Goal: Use online tool/utility: Utilize a website feature to perform a specific function

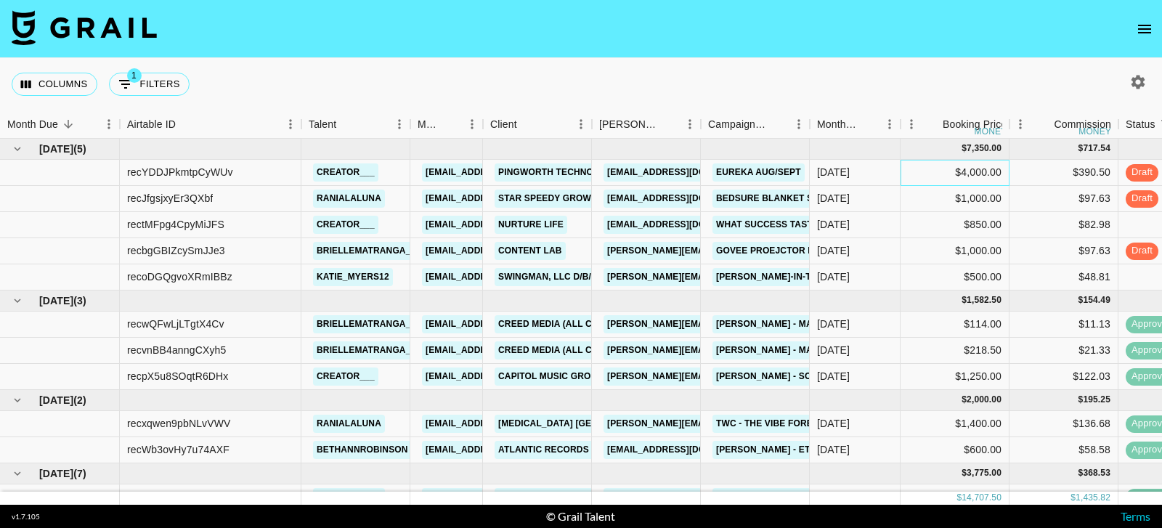
click at [949, 176] on div "$4,000.00" at bounding box center [954, 173] width 109 height 26
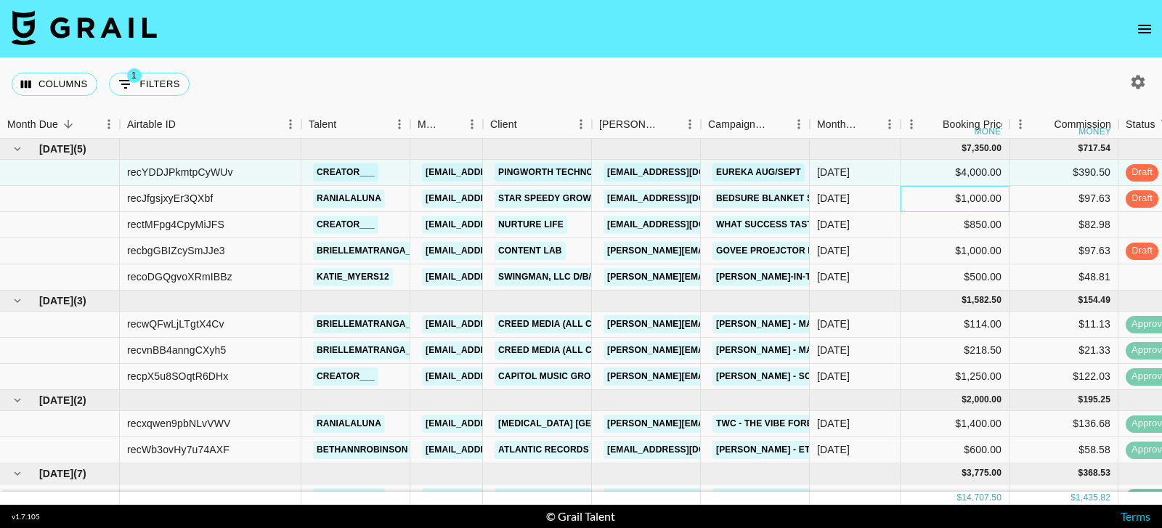
click at [936, 197] on div "$1,000.00" at bounding box center [954, 199] width 109 height 26
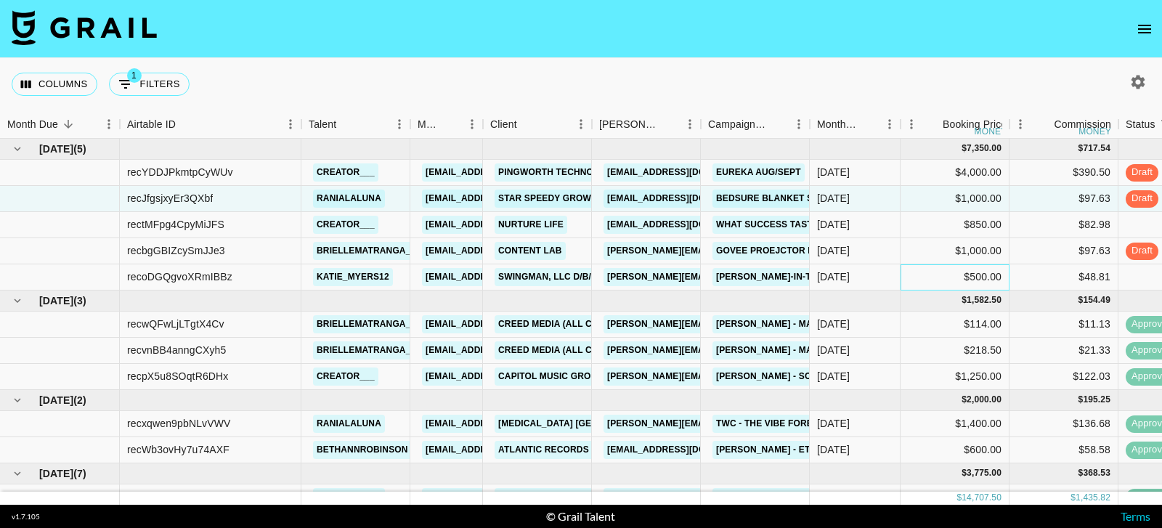
click at [939, 274] on div "$500.00" at bounding box center [954, 277] width 109 height 26
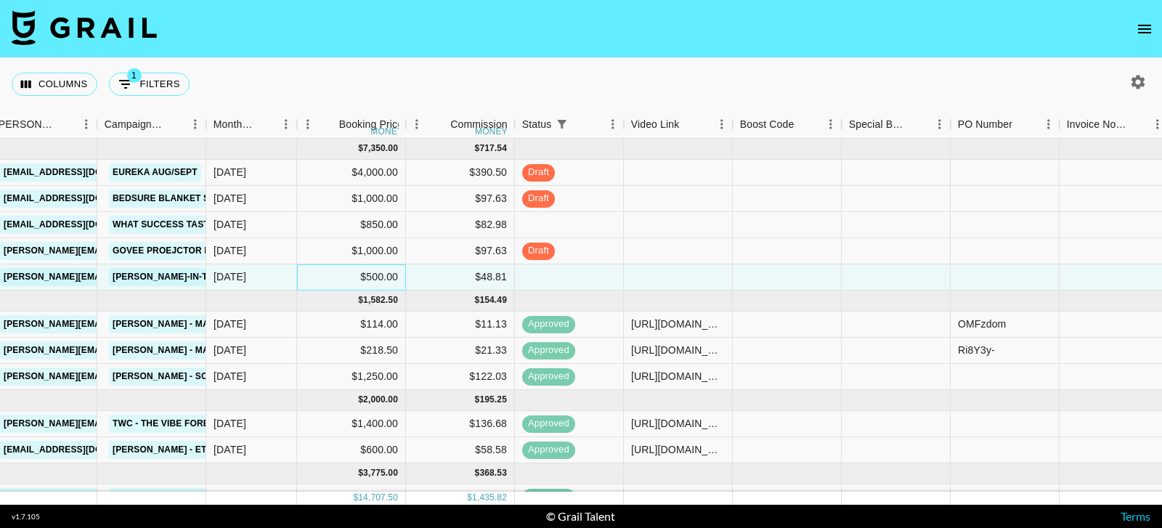
scroll to position [0, 1225]
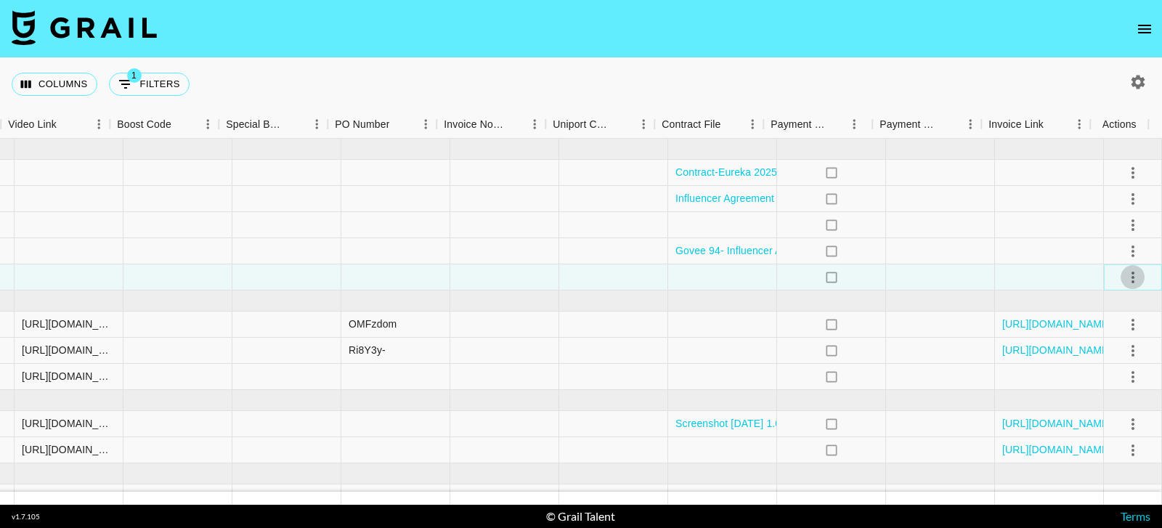
click at [1127, 278] on icon "select merge strategy" at bounding box center [1132, 277] width 17 height 17
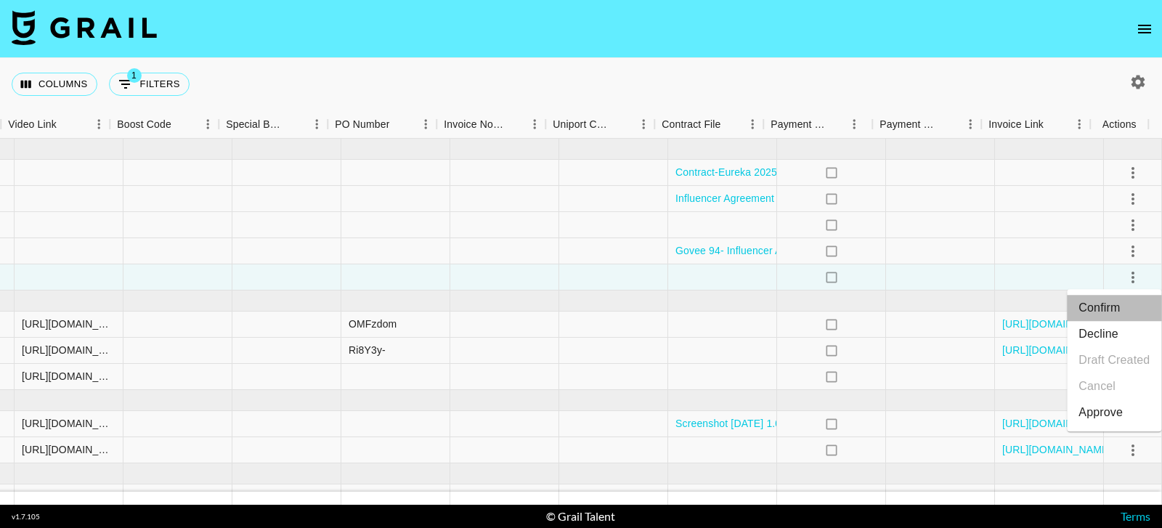
click at [1111, 306] on li "Confirm" at bounding box center [1114, 308] width 94 height 26
click at [1114, 357] on li "Draft Created" at bounding box center [1114, 360] width 94 height 26
click at [714, 274] on div at bounding box center [722, 277] width 109 height 26
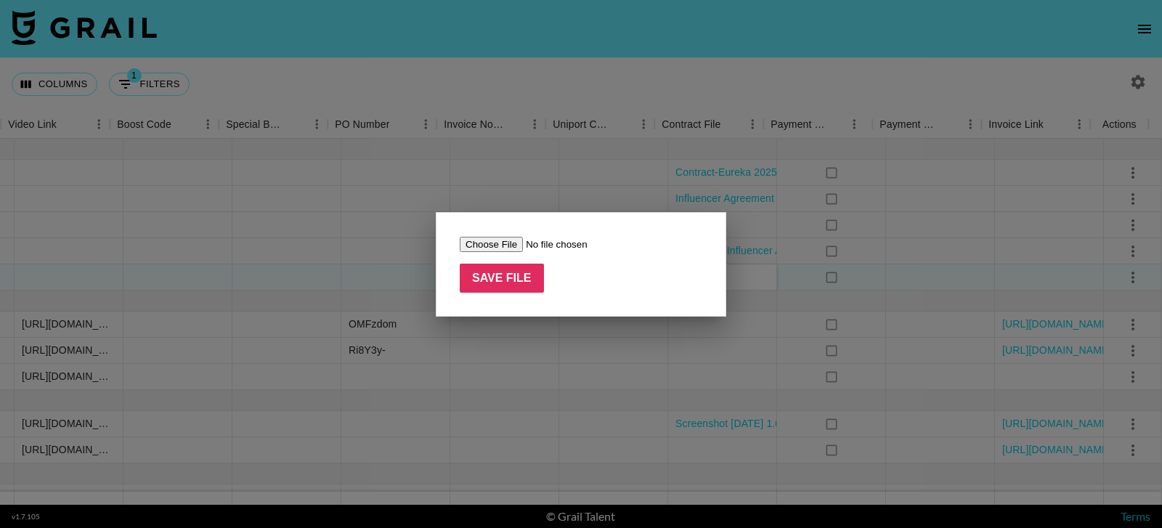
click at [482, 243] on input "file" at bounding box center [552, 244] width 184 height 15
type input "C:\fakepath\Complete_with_Docusign_Zoned_-_Jack-in-the-B (1).pdf"
click at [513, 280] on input "Save File" at bounding box center [502, 278] width 84 height 29
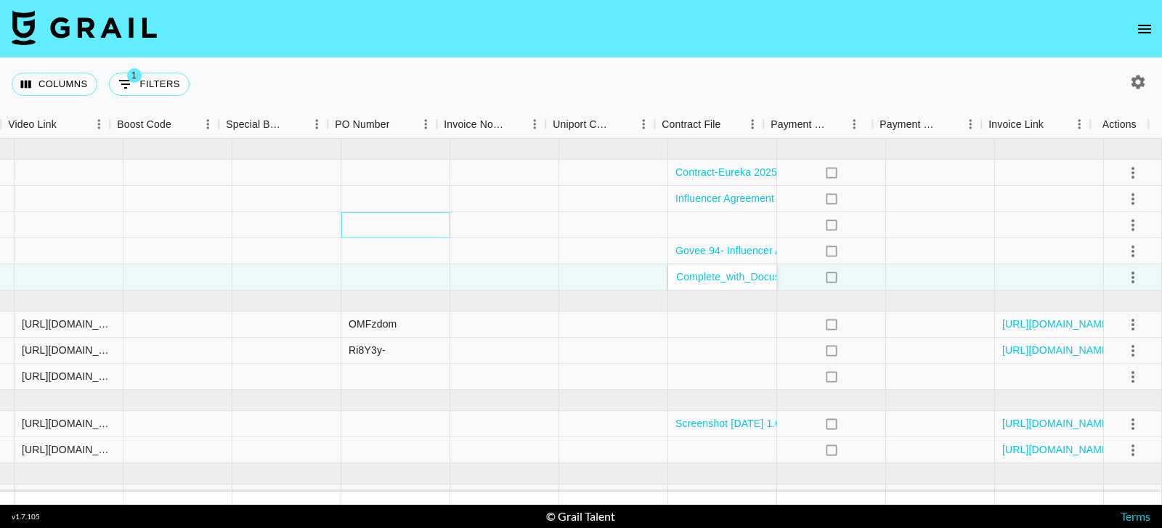
click at [383, 216] on div at bounding box center [395, 225] width 109 height 26
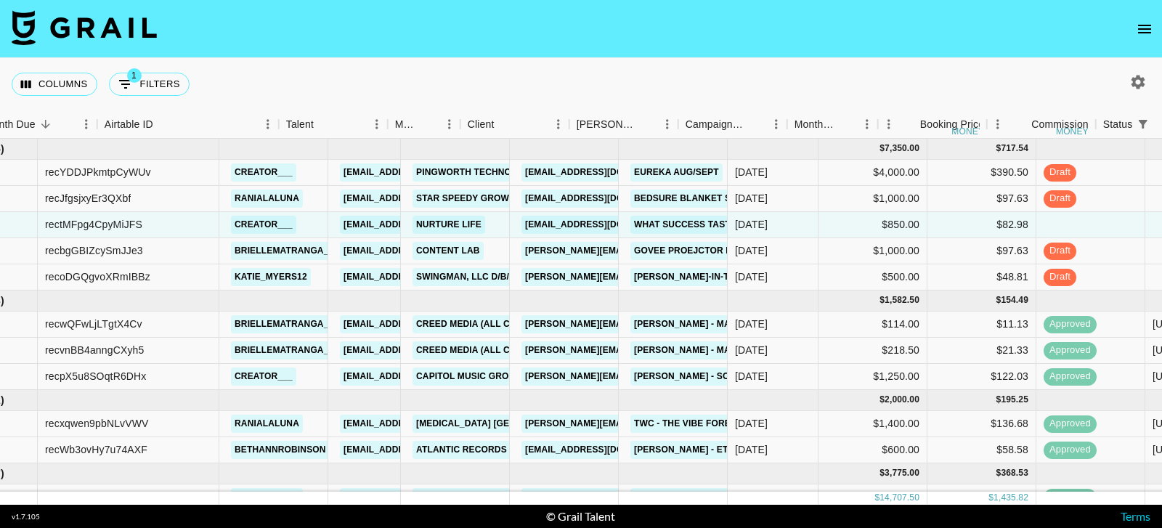
scroll to position [0, 0]
